Goal: Task Accomplishment & Management: Manage account settings

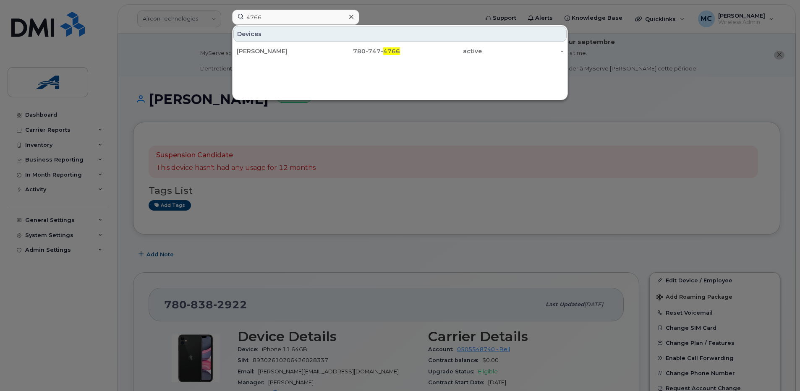
click at [29, 336] on div at bounding box center [400, 195] width 800 height 391
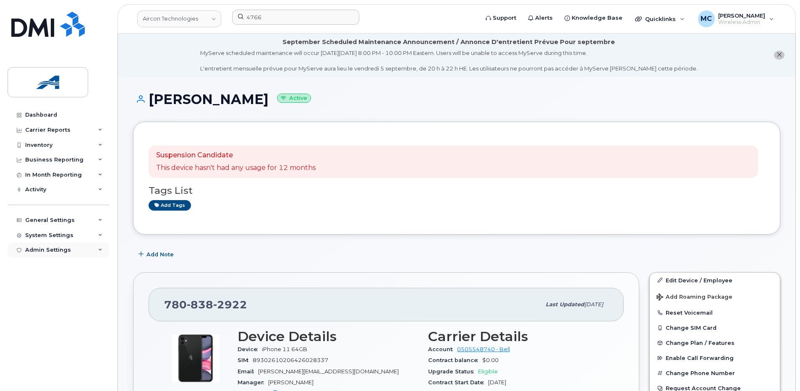
click at [71, 250] on div "Admin Settings" at bounding box center [59, 250] width 102 height 15
click at [61, 236] on div "System Settings" at bounding box center [49, 235] width 48 height 7
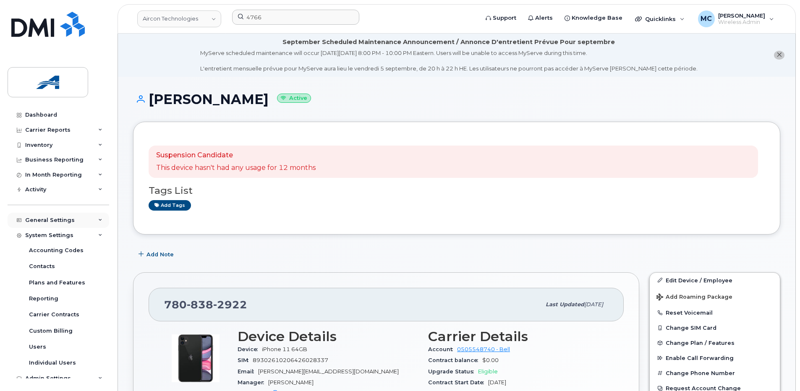
click at [62, 220] on div "General Settings" at bounding box center [50, 220] width 50 height 7
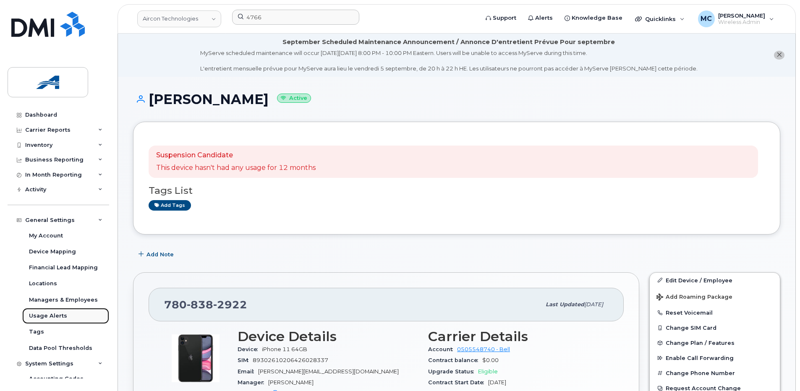
click at [48, 317] on div "Usage Alerts" at bounding box center [48, 316] width 38 height 8
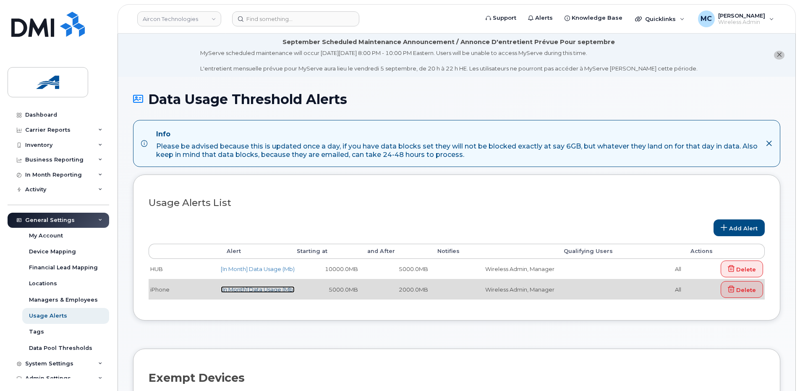
click at [257, 291] on link "[In Month] Data Usage (Mb)" at bounding box center [258, 289] width 74 height 7
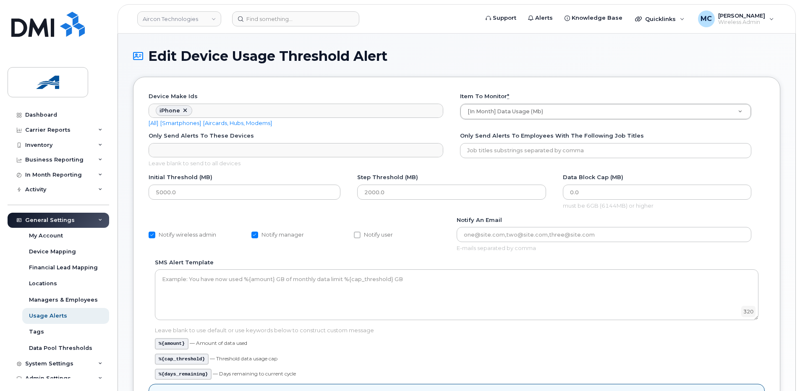
scroll to position [25, 0]
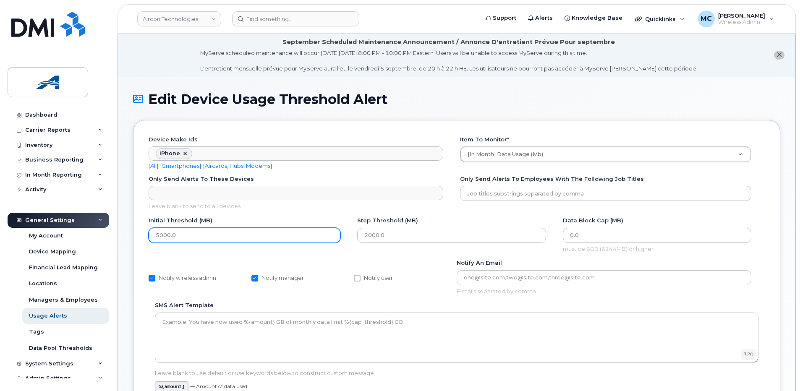
drag, startPoint x: 159, startPoint y: 236, endPoint x: 142, endPoint y: 238, distance: 17.3
click at [143, 237] on div "Device make ids iPhone Device make ids No matches found Any Aircard Android Bla…" at bounding box center [457, 379] width 648 height 518
type input "10000.0"
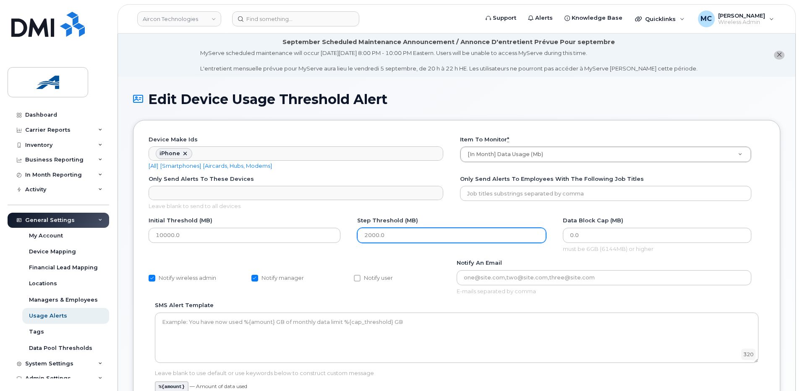
click at [365, 236] on input "2000.0" at bounding box center [451, 235] width 189 height 15
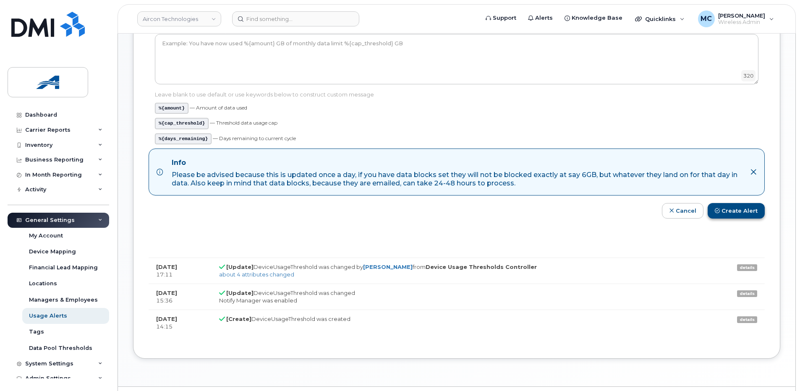
scroll to position [279, 0]
type input "5000.0"
click at [730, 210] on button "Create Alert" at bounding box center [736, 211] width 57 height 16
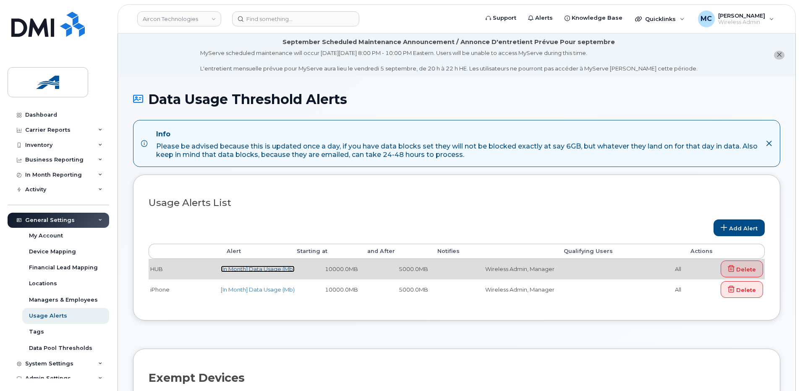
click at [272, 269] on link "[In Month] Data Usage (Mb)" at bounding box center [258, 269] width 74 height 7
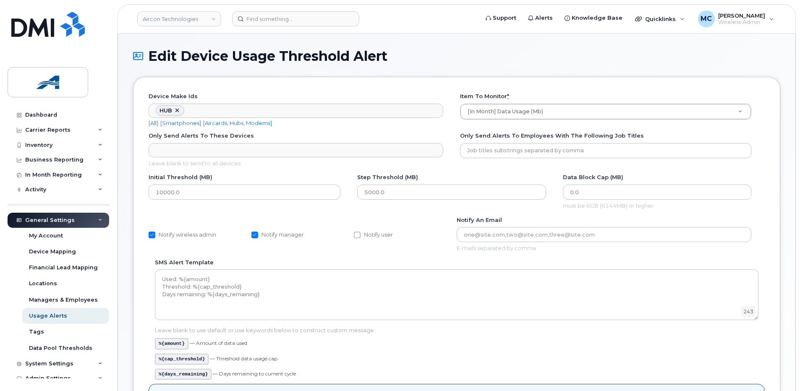
scroll to position [18, 0]
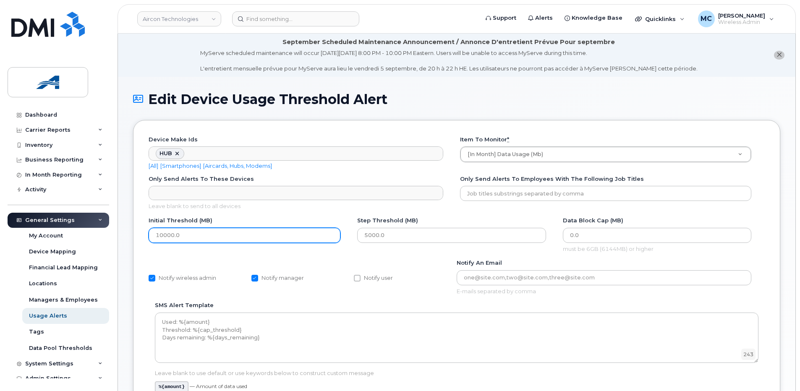
click at [156, 235] on input "10000.0" at bounding box center [245, 235] width 192 height 15
type input "20000.0"
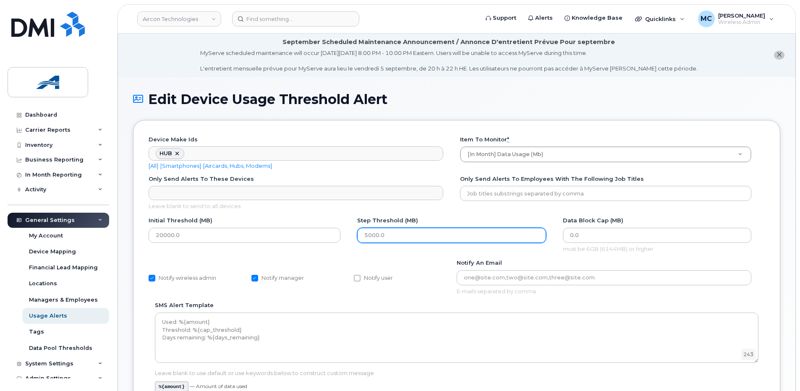
click at [367, 232] on input "5000.0" at bounding box center [451, 235] width 189 height 15
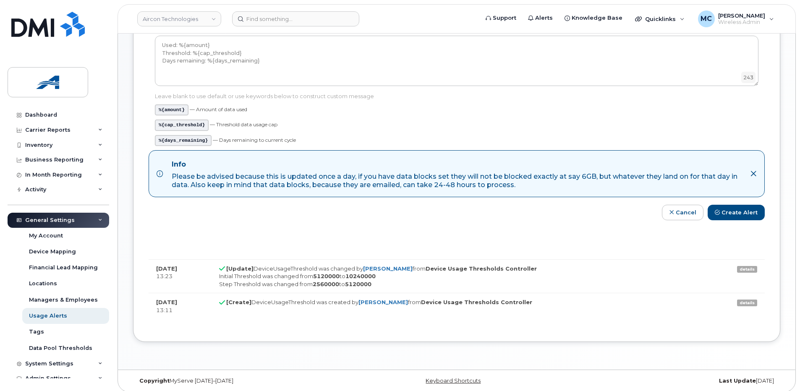
scroll to position [283, 0]
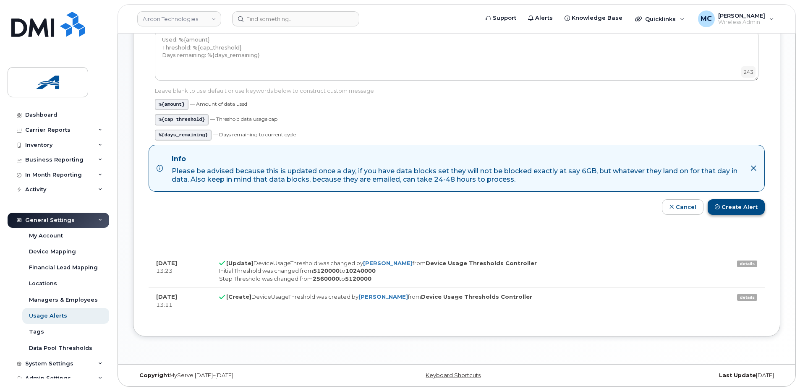
type input "10000.0"
click at [736, 202] on button "Create Alert" at bounding box center [736, 207] width 57 height 16
